Goal: Transaction & Acquisition: Purchase product/service

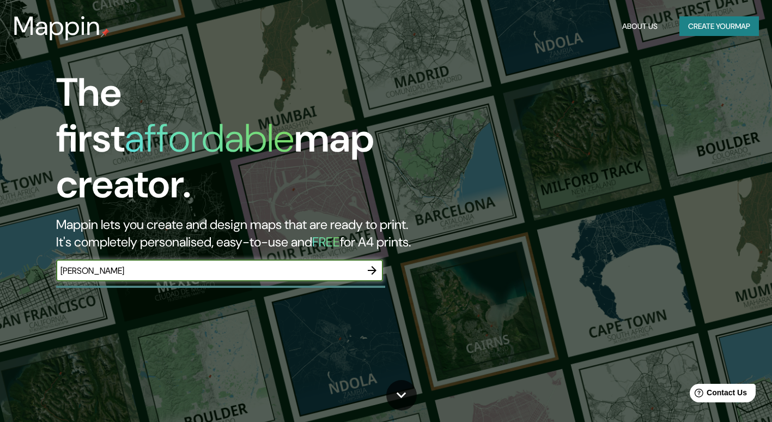
type input "[PERSON_NAME]"
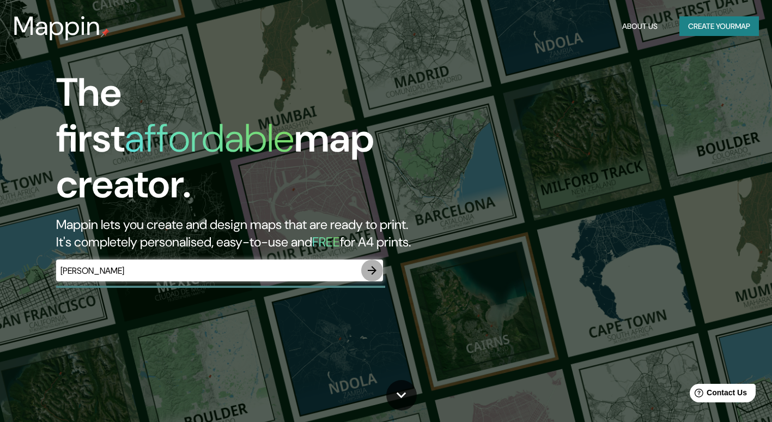
click at [371, 264] on icon "button" at bounding box center [372, 270] width 13 height 13
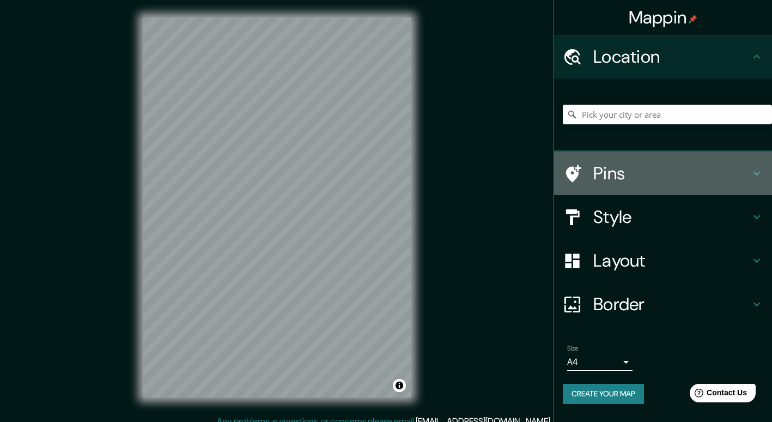
click at [660, 169] on h4 "Pins" at bounding box center [671, 173] width 157 height 22
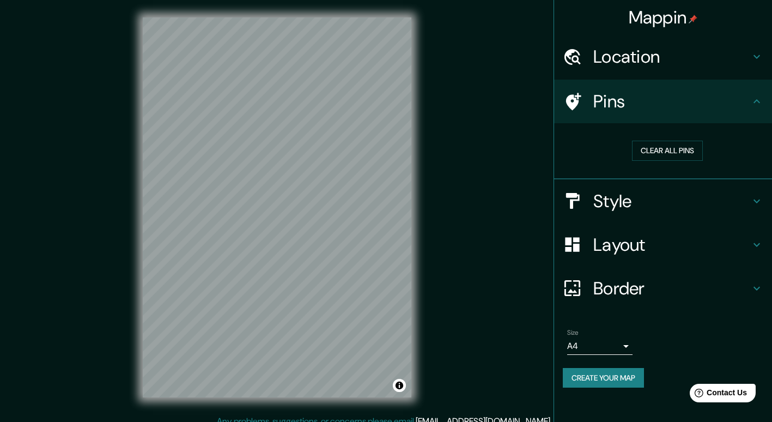
click at [636, 206] on h4 "Style" at bounding box center [671, 201] width 157 height 22
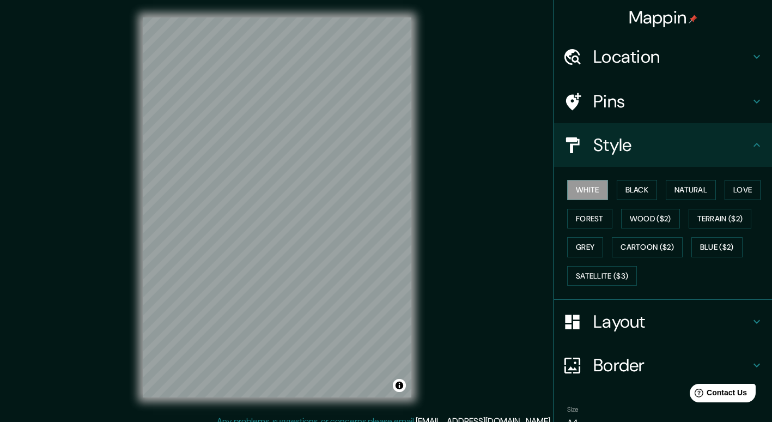
click at [610, 152] on h4 "Style" at bounding box center [671, 145] width 157 height 22
click at [494, 253] on div "Mappin Location Pins Style [PERSON_NAME] Black Natural Love Forest [PERSON_NAME…" at bounding box center [386, 216] width 772 height 432
click at [626, 189] on button "Black" at bounding box center [637, 190] width 41 height 20
click at [628, 216] on button "Wood ($2)" at bounding box center [650, 219] width 59 height 20
click at [580, 250] on button "Grey" at bounding box center [585, 247] width 36 height 20
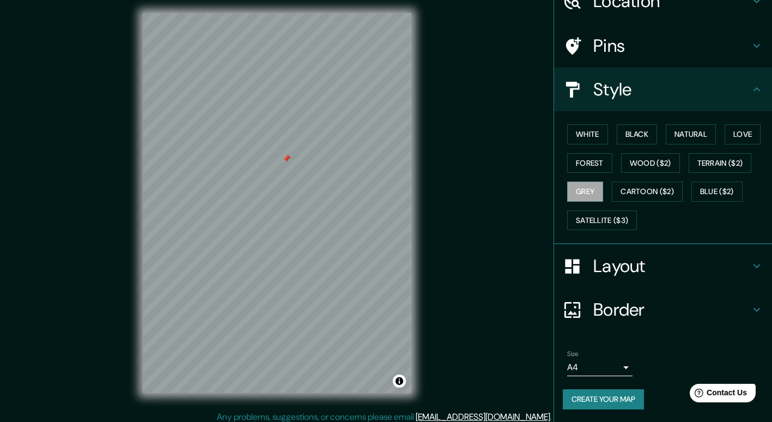
scroll to position [10, 0]
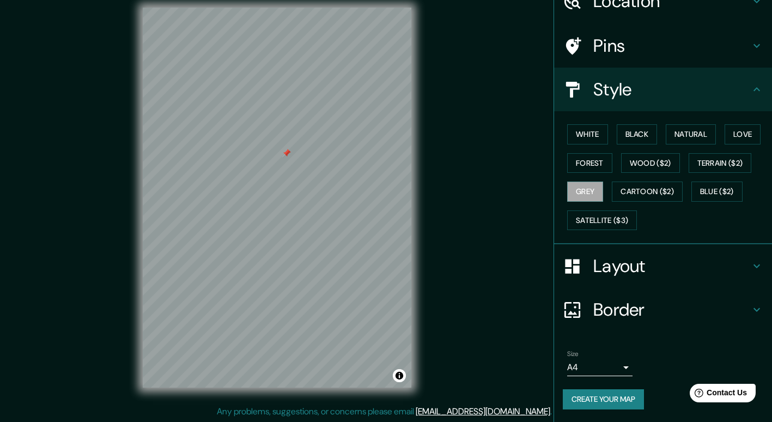
click at [609, 258] on h4 "Layout" at bounding box center [671, 266] width 157 height 22
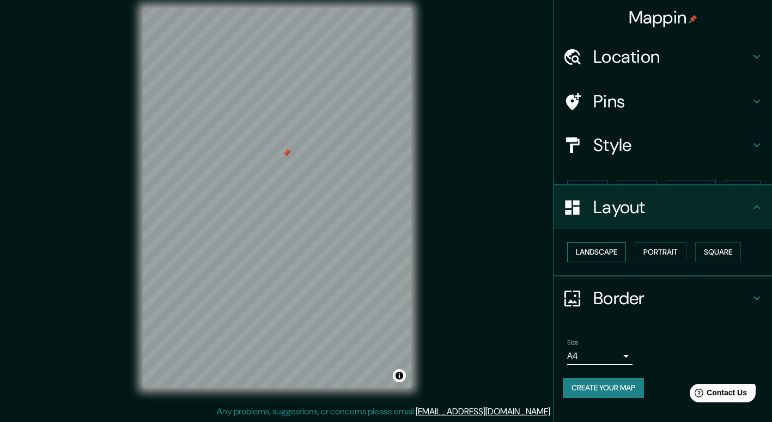
scroll to position [0, 0]
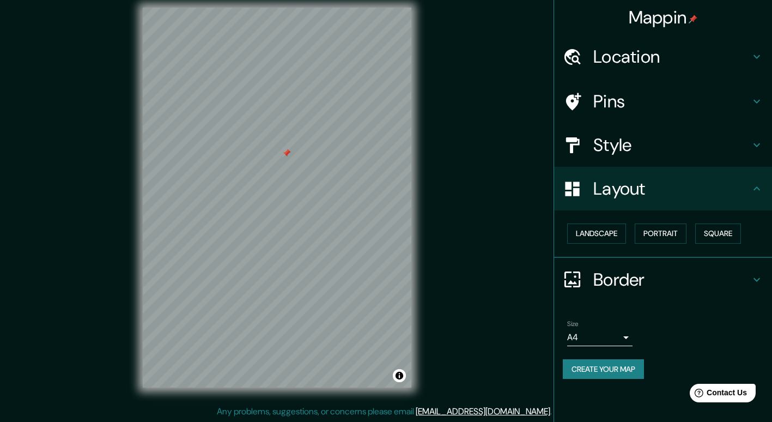
click at [626, 275] on h4 "Border" at bounding box center [671, 280] width 157 height 22
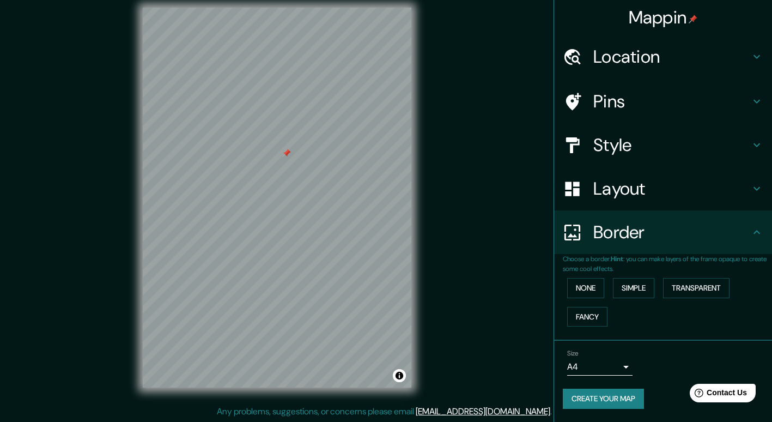
click at [664, 233] on h4 "Border" at bounding box center [671, 232] width 157 height 22
click at [663, 150] on h4 "Style" at bounding box center [671, 145] width 157 height 22
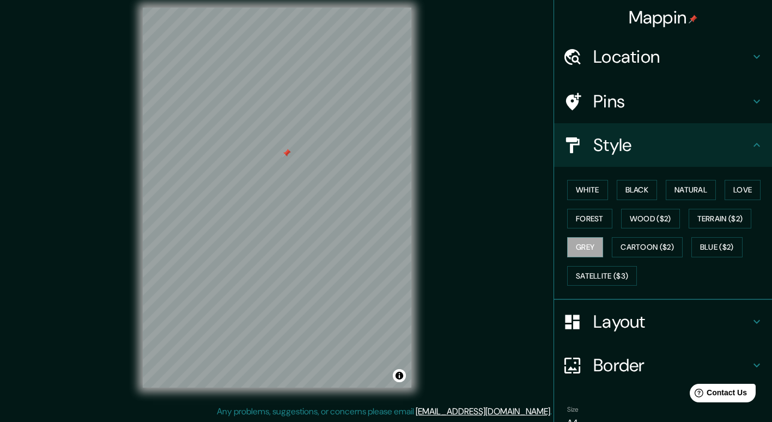
drag, startPoint x: 606, startPoint y: 88, endPoint x: 612, endPoint y: 90, distance: 6.2
click at [609, 89] on div "Pins" at bounding box center [663, 102] width 218 height 44
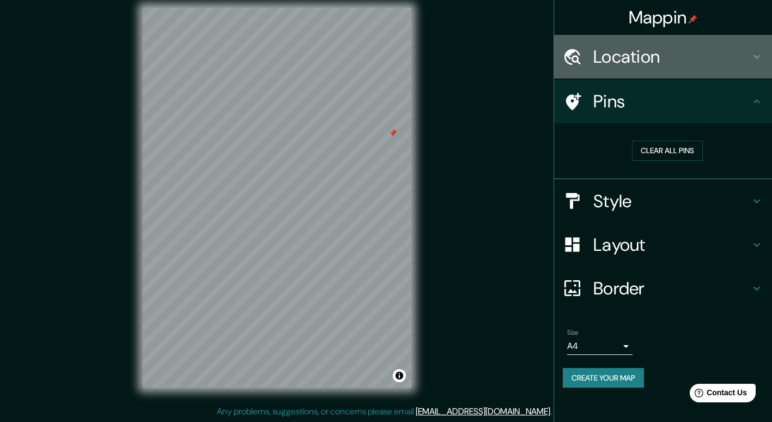
click at [630, 69] on div "Location" at bounding box center [663, 57] width 218 height 44
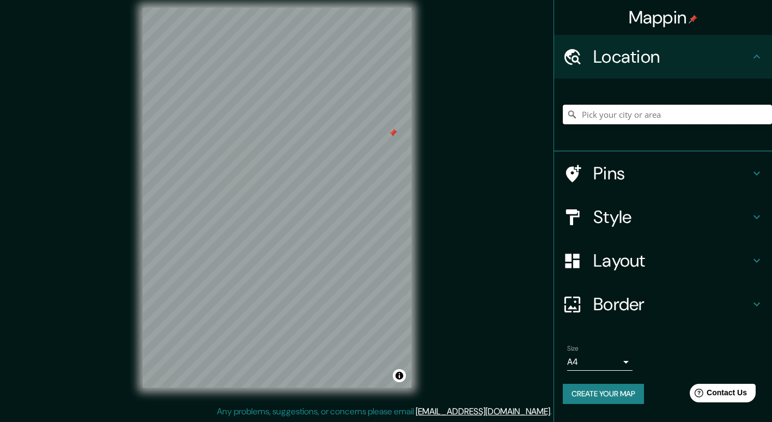
click at [689, 111] on input "Pick your city or area" at bounding box center [667, 115] width 209 height 20
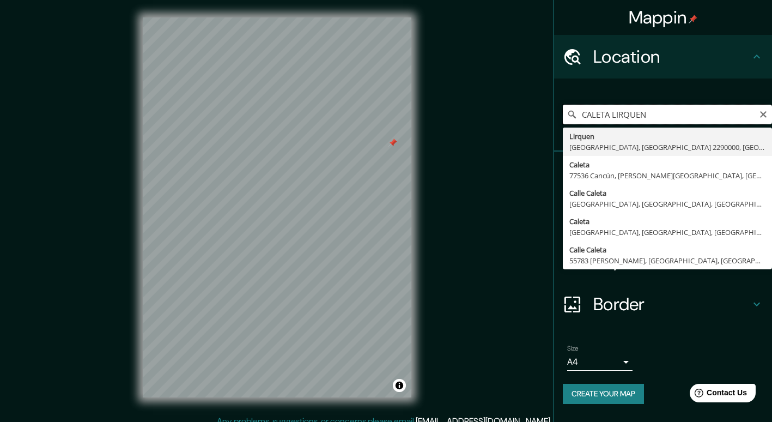
drag, startPoint x: 611, startPoint y: 117, endPoint x: 553, endPoint y: 115, distance: 57.8
click at [553, 115] on div "Mappin Location CALETA LIRQUEN [GEOGRAPHIC_DATA], [GEOGRAPHIC_DATA] [GEOGRAPHIC…" at bounding box center [386, 216] width 772 height 432
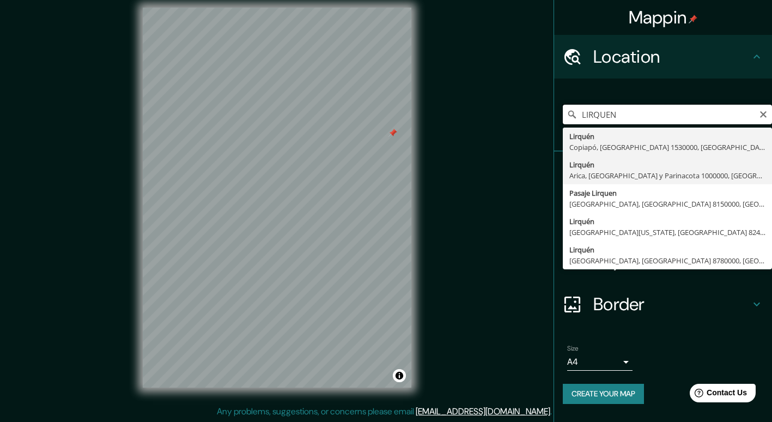
scroll to position [10, 0]
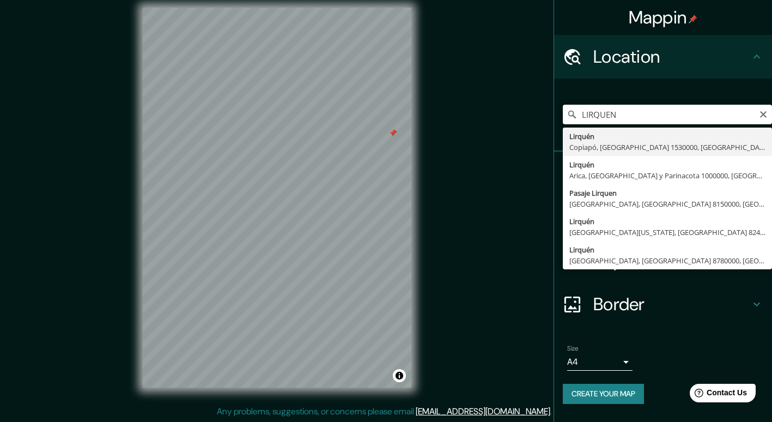
click at [664, 114] on input "LIRQUEN" at bounding box center [667, 115] width 209 height 20
type input "L"
type input "Lirquén, [GEOGRAPHIC_DATA], [GEOGRAPHIC_DATA], [GEOGRAPHIC_DATA]"
